Goal: Obtain resource: Obtain resource

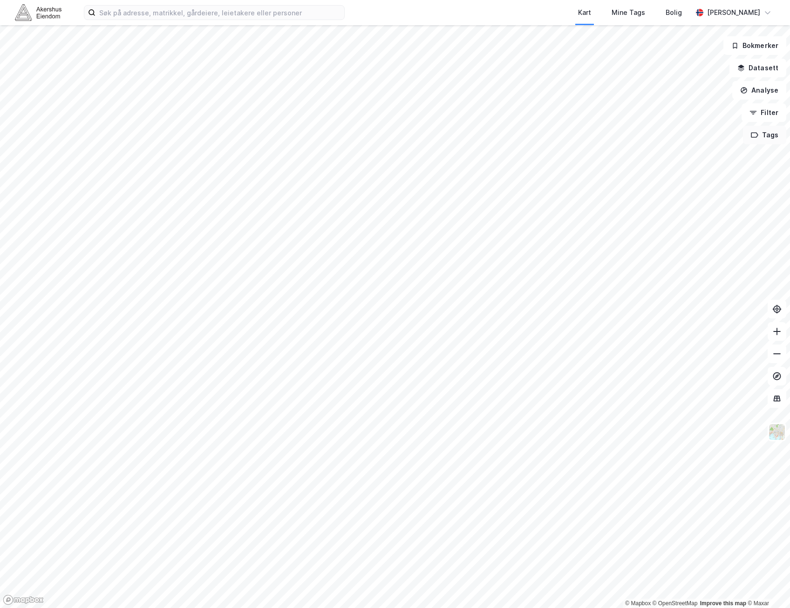
click at [769, 141] on button "Tags" at bounding box center [764, 135] width 43 height 19
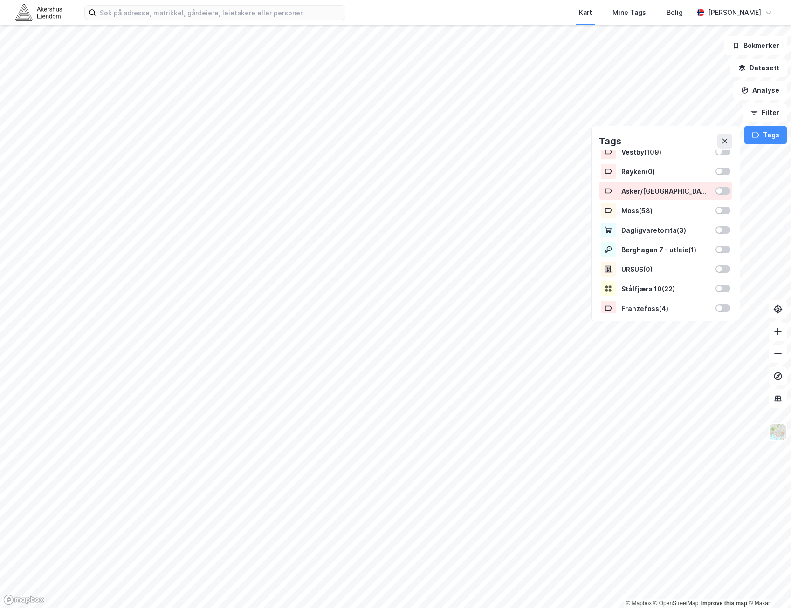
scroll to position [325, 0]
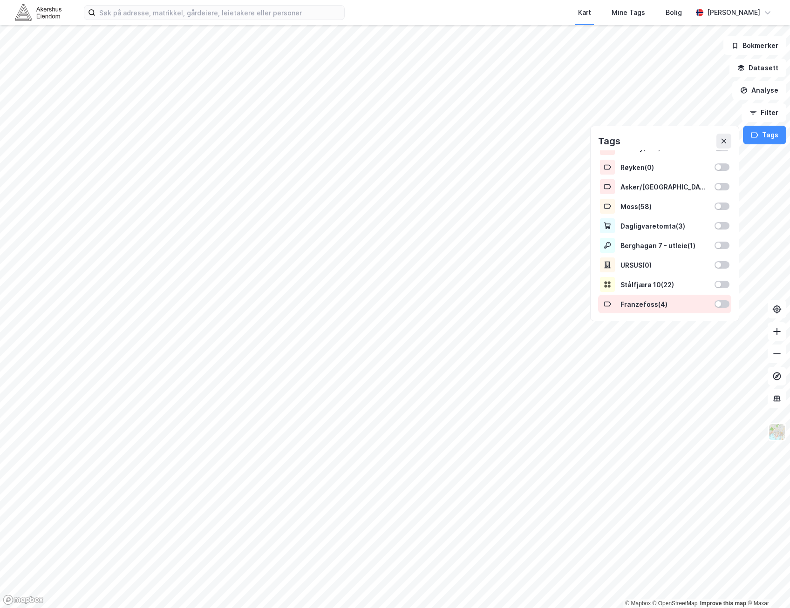
click at [719, 303] on div at bounding box center [722, 303] width 15 height 7
click at [762, 143] on button "Tags" at bounding box center [764, 135] width 43 height 19
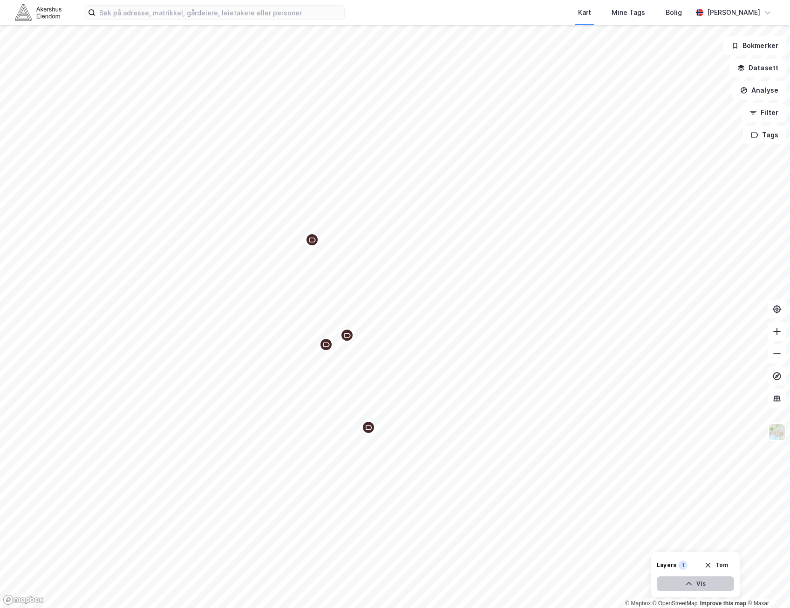
click at [709, 586] on button "Vis" at bounding box center [695, 584] width 77 height 15
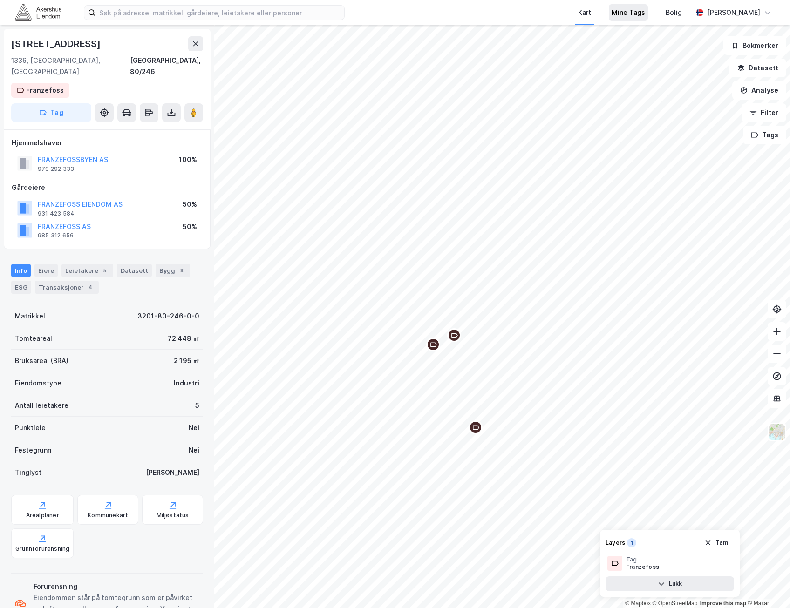
click at [631, 11] on div "Mine Tags" at bounding box center [629, 12] width 34 height 11
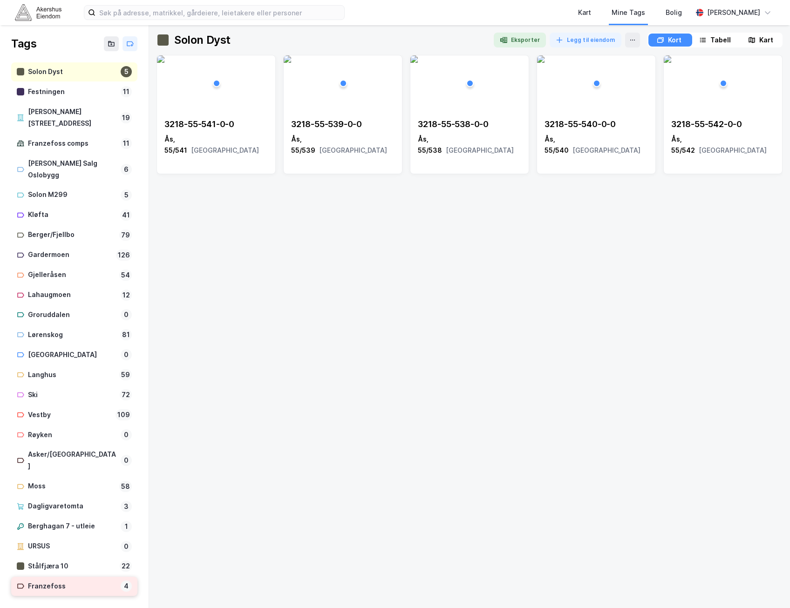
click at [81, 581] on div "Franzefoss" at bounding box center [72, 587] width 89 height 12
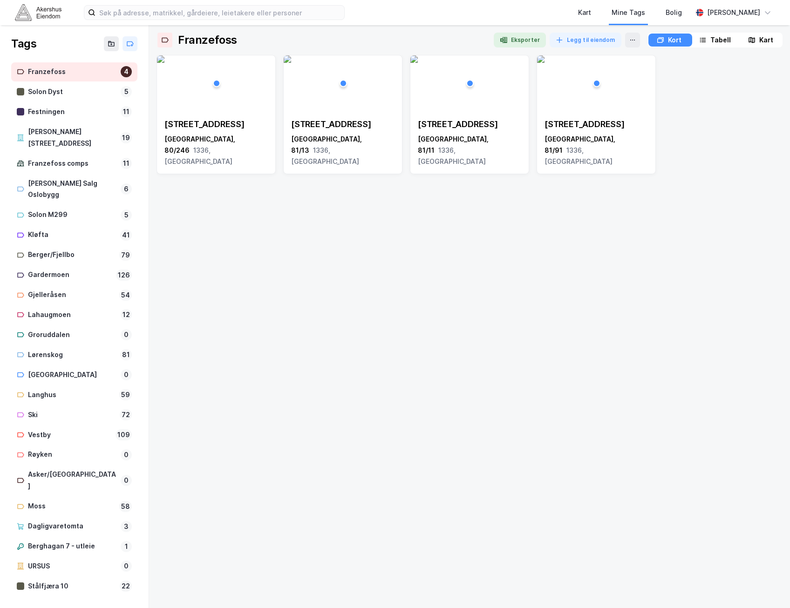
click at [338, 388] on div "Franzefossveien 19 Bærum, 80/246 1336, Akershus Franzefossveien 19 Bærum, 81/13…" at bounding box center [470, 328] width 626 height 546
click at [567, 359] on div "Franzefossveien 19 Bærum, 80/246 1336, Akershus Franzefossveien 19 Bærum, 81/13…" at bounding box center [470, 328] width 626 height 546
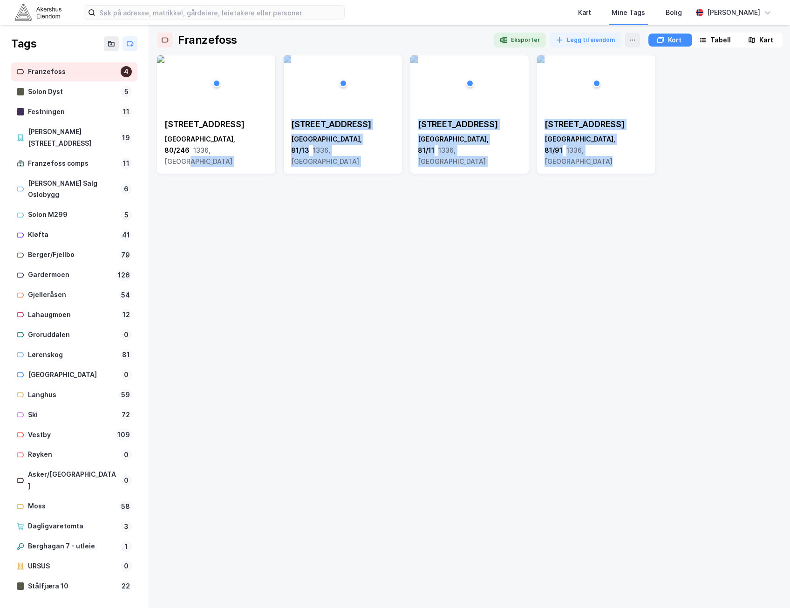
drag, startPoint x: 673, startPoint y: 206, endPoint x: 260, endPoint y: 292, distance: 422.0
click at [260, 292] on div "Franzefossveien 19 Bærum, 80/246 1336, Akershus Franzefossveien 19 Bærum, 81/13…" at bounding box center [470, 328] width 626 height 546
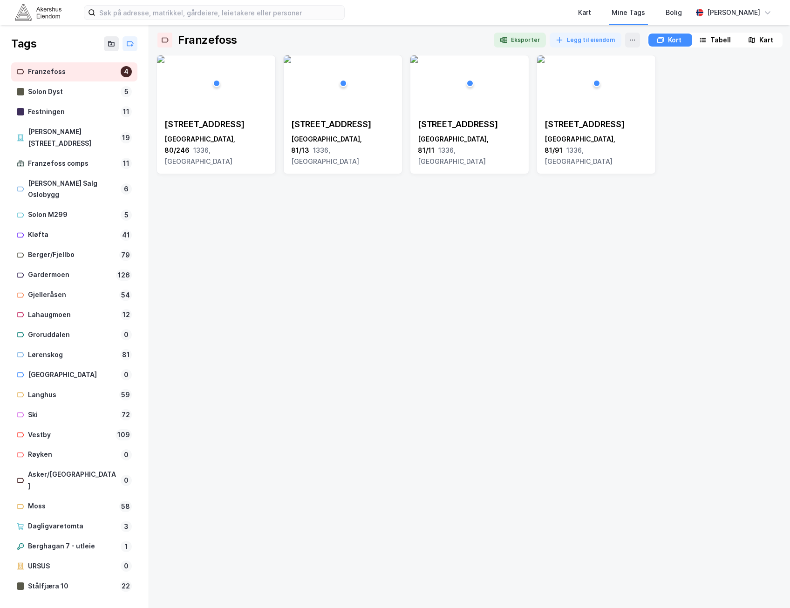
click at [493, 285] on div "Franzefossveien 19 Bærum, 80/246 1336, Akershus Franzefossveien 19 Bærum, 81/13…" at bounding box center [470, 328] width 626 height 546
click at [311, 340] on div "Franzefossveien 19 Bærum, 80/246 1336, Akershus Franzefossveien 19 Bærum, 81/13…" at bounding box center [470, 328] width 626 height 546
click at [476, 322] on div "Franzefossveien 19 Bærum, 80/246 1336, Akershus Franzefossveien 19 Bærum, 81/13…" at bounding box center [470, 328] width 626 height 546
click at [416, 344] on div "Franzefossveien 19 Bærum, 80/246 1336, Akershus Franzefossveien 19 Bærum, 81/13…" at bounding box center [470, 328] width 626 height 546
drag, startPoint x: 490, startPoint y: 284, endPoint x: 433, endPoint y: 132, distance: 162.6
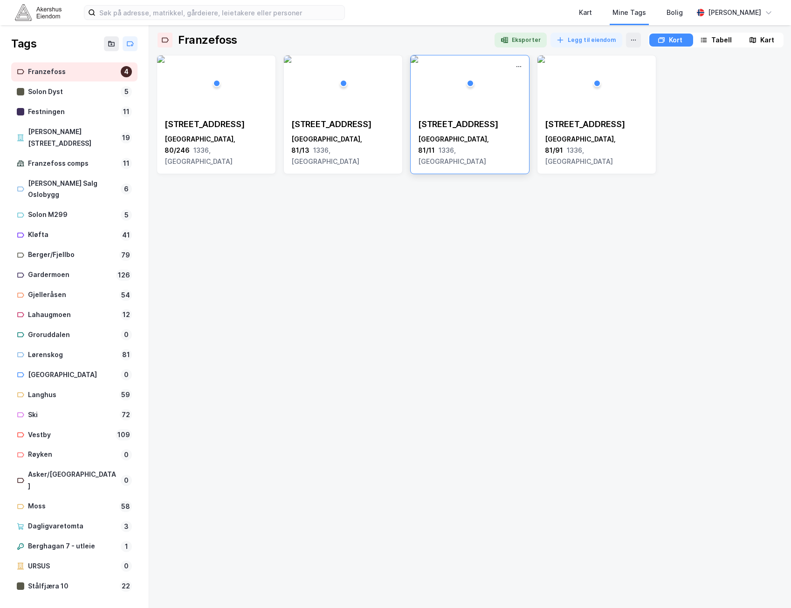
click at [485, 275] on div "Franzefossveien 19 Bærum, 80/246 1336, Akershus Franzefossveien 19 Bærum, 81/13…" at bounding box center [470, 328] width 627 height 546
click at [225, 115] on div "Franzefossveien 19 Bærum, 80/246 1336, Akershus" at bounding box center [216, 142] width 118 height 63
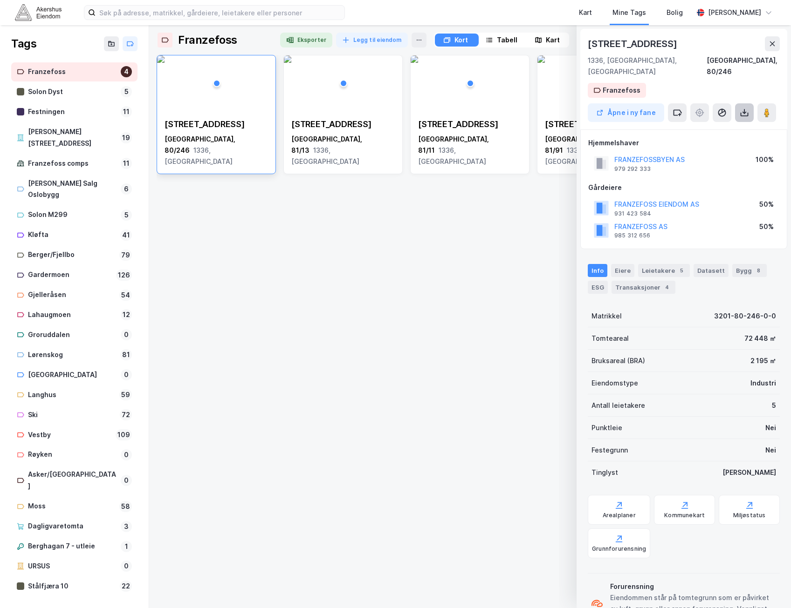
click at [748, 108] on icon at bounding box center [743, 112] width 9 height 9
click at [706, 128] on div "Last ned grunnbok" at bounding box center [698, 131] width 54 height 7
click at [340, 122] on div "Franzefossveien 19" at bounding box center [342, 124] width 103 height 11
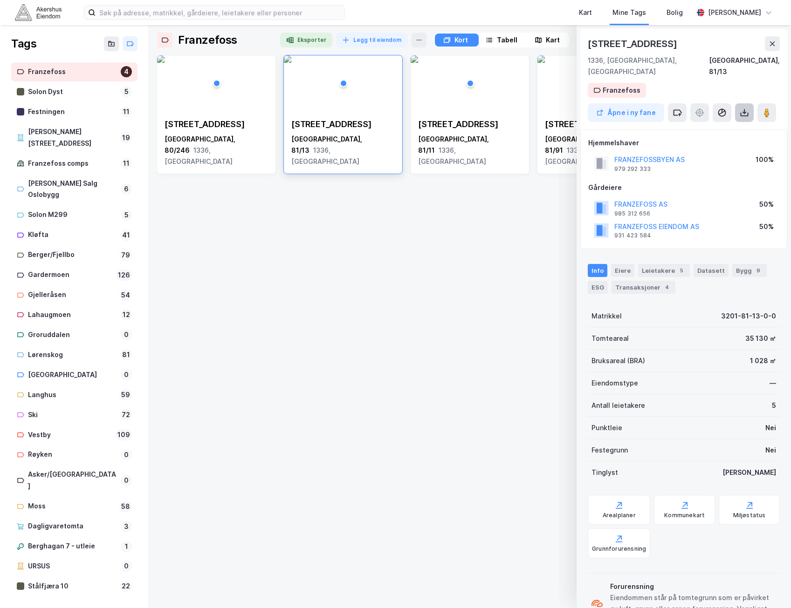
click at [747, 108] on icon at bounding box center [743, 112] width 9 height 9
click at [733, 124] on div "Last ned grunnbok" at bounding box center [703, 131] width 99 height 15
click at [495, 284] on div "Franzefossveien 19 Bærum, 80/246 1336, Akershus Franzefossveien 19 Bærum, 81/13…" at bounding box center [470, 328] width 627 height 546
click at [369, 266] on div "Franzefossveien 19 Bærum, 80/246 1336, Akershus Franzefossveien 19 Bærum, 81/13…" at bounding box center [470, 328] width 627 height 546
click at [401, 267] on div "Franzefossveien 19 Bærum, 80/246 1336, Akershus Franzefossveien 19 Bærum, 81/13…" at bounding box center [470, 328] width 627 height 546
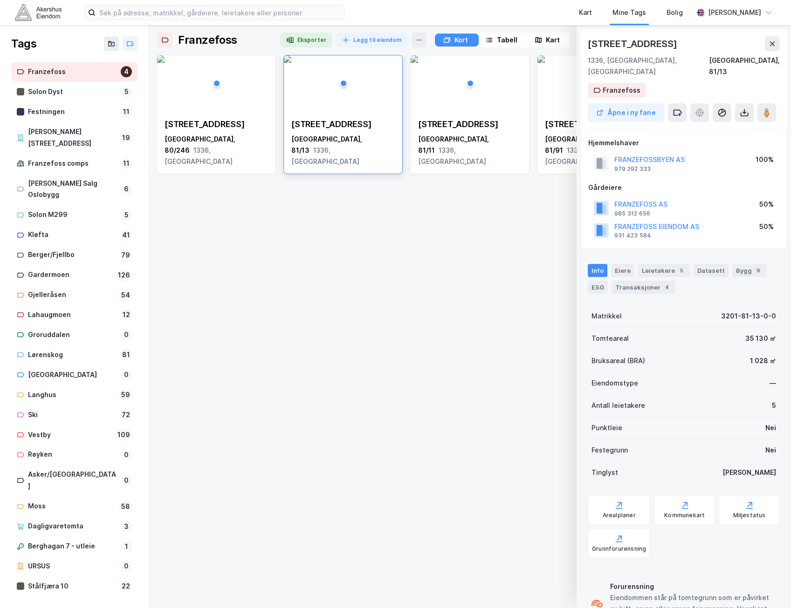
click at [430, 388] on div "Franzefossveien 19 Bærum, 80/246 1336, Akershus Franzefossveien 19 Bærum, 81/13…" at bounding box center [470, 328] width 627 height 546
click at [321, 306] on div "Franzefossveien 19 Bærum, 80/246 1336, Akershus Franzefossveien 19 Bærum, 81/13…" at bounding box center [470, 328] width 627 height 546
click at [503, 282] on div "Franzefossveien 19 Bærum, 80/246 1336, Akershus Franzefossveien 19 Bærum, 81/13…" at bounding box center [470, 328] width 627 height 546
click at [488, 244] on div "Franzefossveien 19 Bærum, 80/246 1336, Akershus Franzefossveien 19 Bærum, 81/13…" at bounding box center [470, 328] width 627 height 546
click at [319, 259] on div "Franzefossveien 19 Bærum, 80/246 1336, Akershus Franzefossveien 19 Bærum, 81/13…" at bounding box center [470, 328] width 627 height 546
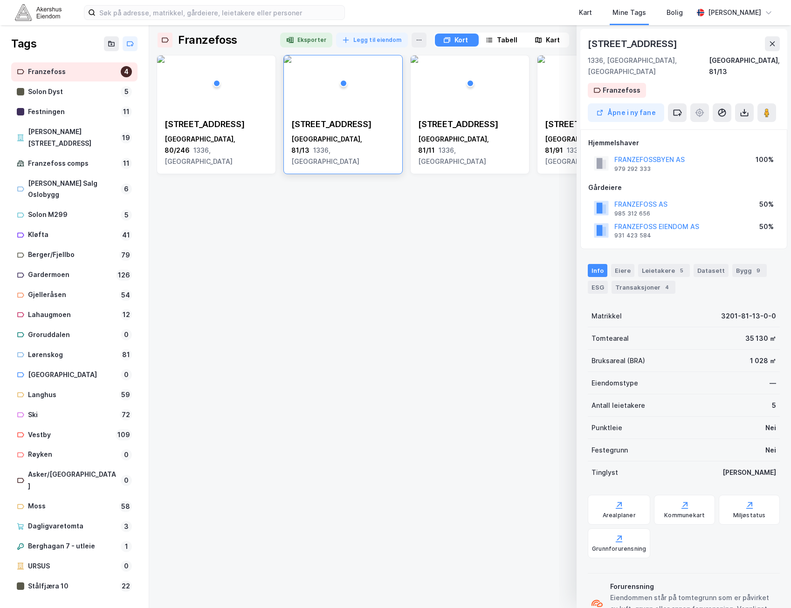
click at [354, 319] on div "Franzefossveien 19 Bærum, 80/246 1336, Akershus Franzefossveien 19 Bærum, 81/13…" at bounding box center [470, 328] width 627 height 546
click at [384, 271] on div "Franzefossveien 19 Bærum, 80/246 1336, Akershus Franzefossveien 19 Bærum, 81/13…" at bounding box center [470, 328] width 627 height 546
click at [259, 303] on div "Franzefossveien 19 Bærum, 80/246 1336, Akershus Franzefossveien 19 Bærum, 81/13…" at bounding box center [470, 328] width 627 height 546
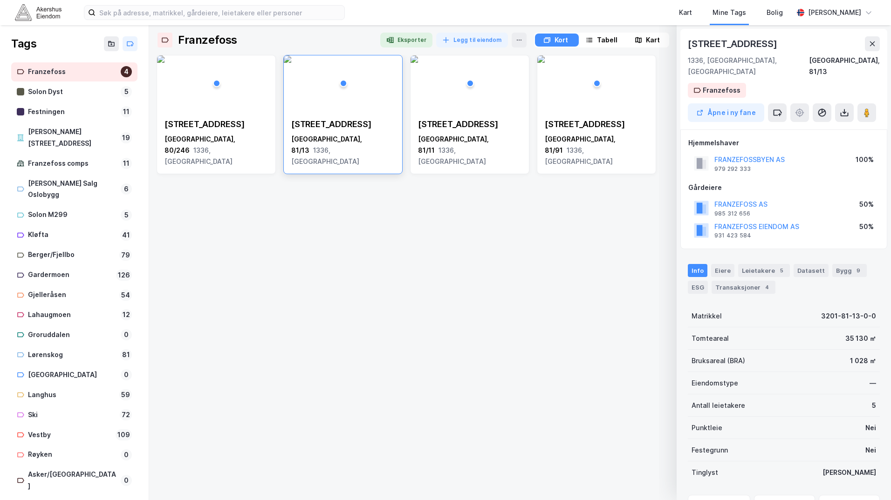
click at [348, 333] on div "Franzefossveien 19 Bærum, 80/246 1336, Akershus Franzefossveien 19 Bærum, 81/13…" at bounding box center [520, 274] width 727 height 438
click at [380, 211] on div "Franzefossveien 19 Bærum, 80/246 1336, Akershus Franzefossveien 19 Bærum, 81/13…" at bounding box center [520, 274] width 727 height 438
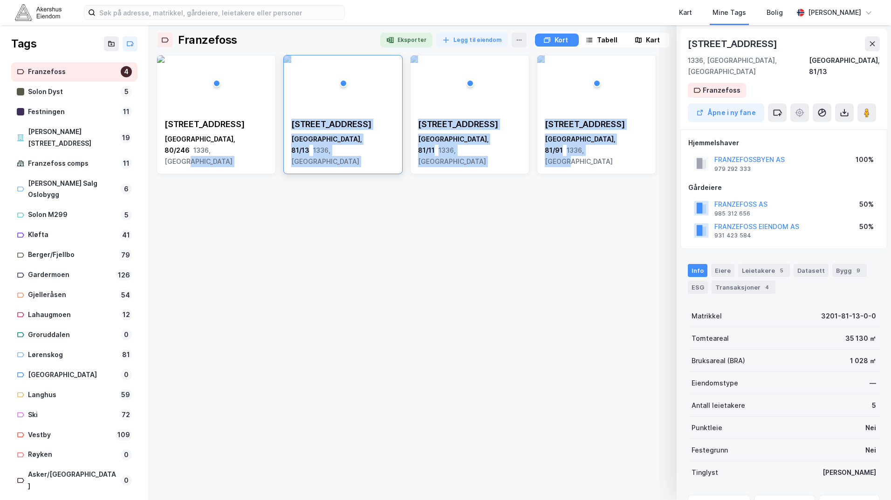
drag, startPoint x: 631, startPoint y: 202, endPoint x: 257, endPoint y: 259, distance: 378.9
click at [257, 259] on div "Franzefossveien 19 Bærum, 80/246 1336, Akershus Franzefossveien 19 Bærum, 81/13…" at bounding box center [520, 274] width 727 height 438
drag, startPoint x: 257, startPoint y: 259, endPoint x: 257, endPoint y: 246, distance: 13.1
click at [257, 246] on div "Franzefossveien 19 Bærum, 80/246 1336, Akershus Franzefossveien 19 Bærum, 81/13…" at bounding box center [520, 274] width 727 height 438
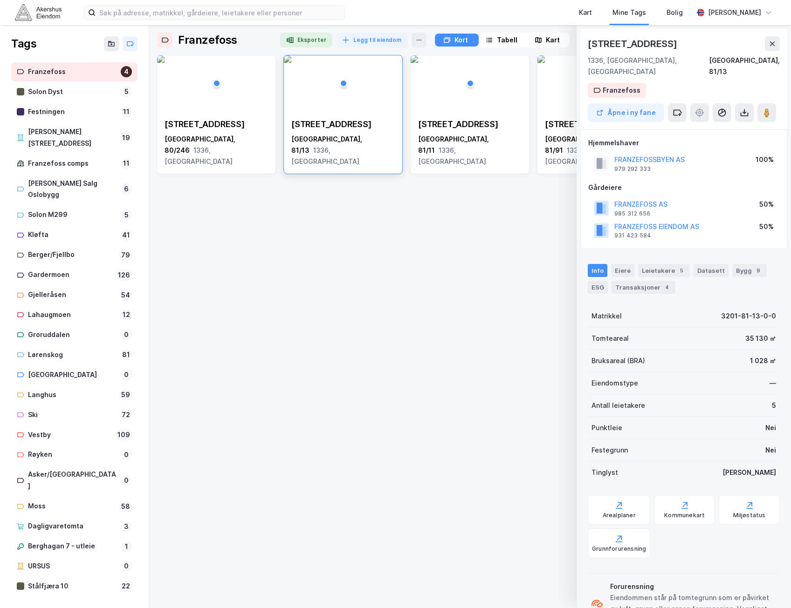
click at [335, 206] on div "Franzefossveien 19 Bærum, 80/246 1336, Akershus Franzefossveien 19 Bærum, 81/13…" at bounding box center [470, 328] width 627 height 546
